Goal: Information Seeking & Learning: Learn about a topic

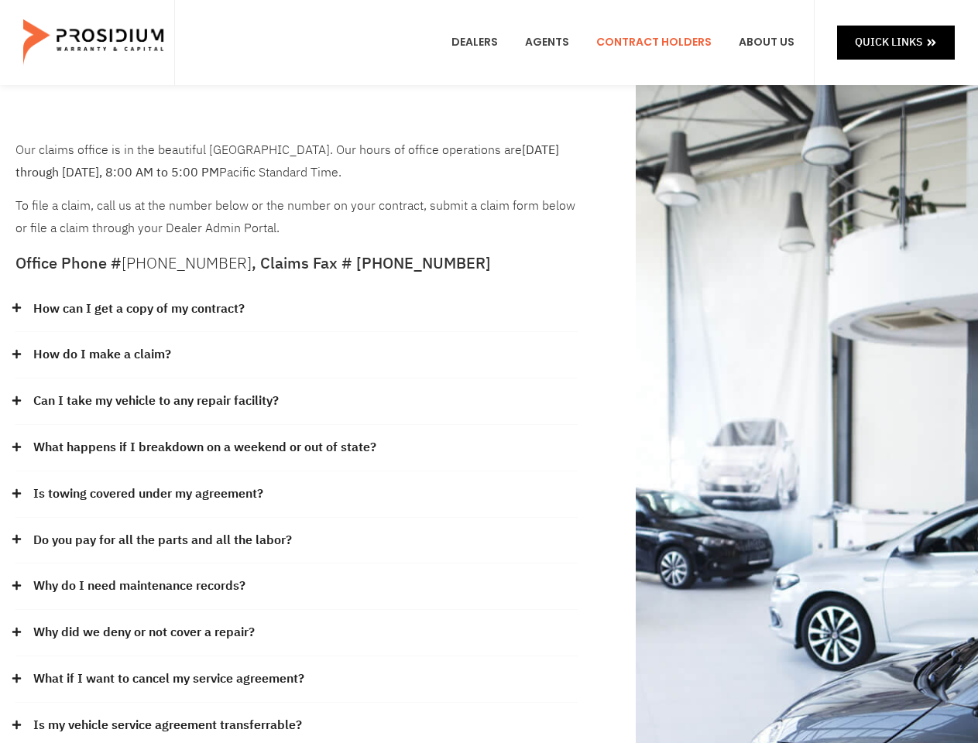
click at [489, 372] on div "How do I make a claim?" at bounding box center [296, 355] width 562 height 46
click at [297, 310] on div "How can I get a copy of my contract?" at bounding box center [296, 310] width 562 height 46
click at [138, 309] on link "How can I get a copy of my contract?" at bounding box center [138, 309] width 211 height 22
click at [297, 355] on div "How do I make a claim?" at bounding box center [296, 355] width 562 height 46
click at [101, 355] on link "How do I make a claim?" at bounding box center [102, 355] width 138 height 22
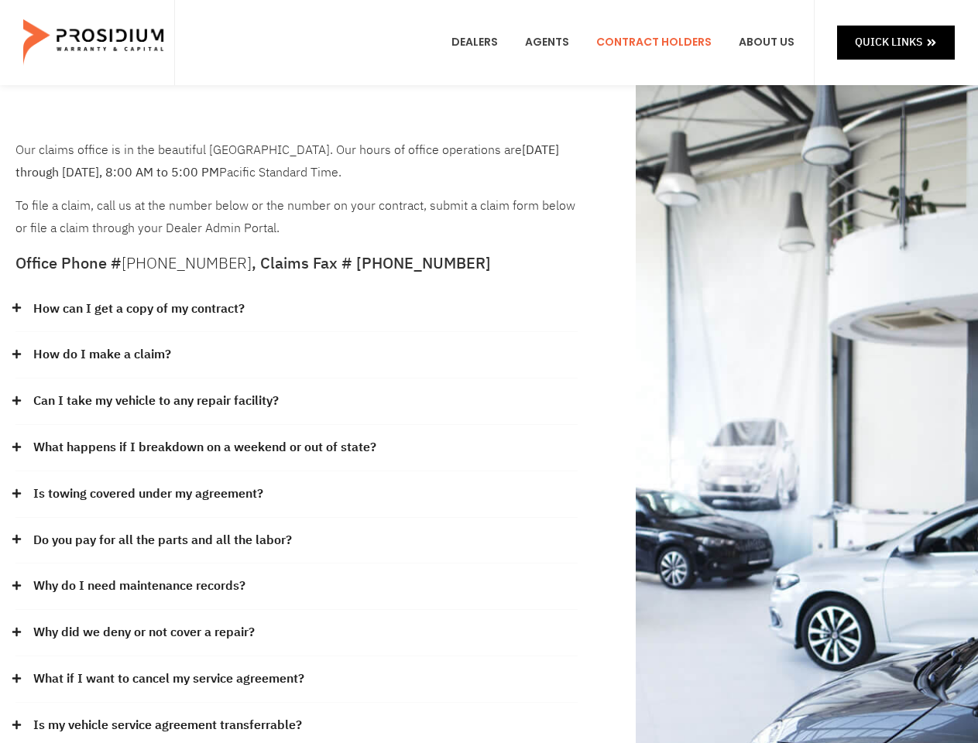
click at [297, 402] on div "Can I take my vehicle to any repair facility?" at bounding box center [296, 402] width 562 height 46
click at [156, 401] on link "Can I take my vehicle to any repair facility?" at bounding box center [156, 401] width 246 height 22
click at [297, 448] on link "What happens if I breakdown on a weekend or out of state?" at bounding box center [204, 448] width 343 height 22
click at [203, 448] on link "What happens if I breakdown on a weekend or out of state?" at bounding box center [204, 448] width 343 height 22
click at [297, 495] on div "Is towing covered under my agreement?" at bounding box center [296, 495] width 562 height 46
